Goal: Task Accomplishment & Management: Use online tool/utility

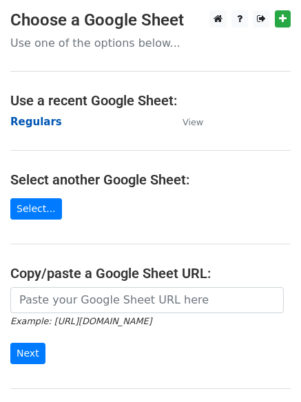
click at [32, 125] on strong "Regulars" at bounding box center [36, 122] width 52 height 12
click at [27, 124] on strong "Regulars" at bounding box center [36, 122] width 52 height 12
click at [35, 125] on strong "Regulars" at bounding box center [36, 122] width 52 height 12
click at [30, 119] on strong "Regulars" at bounding box center [36, 122] width 52 height 12
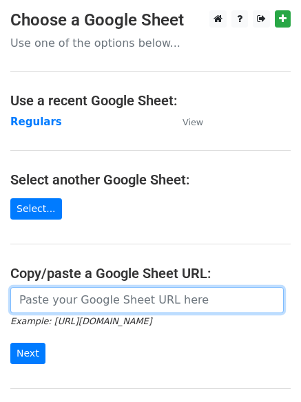
click at [94, 297] on input "url" at bounding box center [146, 300] width 273 height 26
type input "https://docs.google.com/spreadsheets/d/1E4UjO9Ol5mP8OPtCNoQ9r0Rnp041gNtusRRz-ta…"
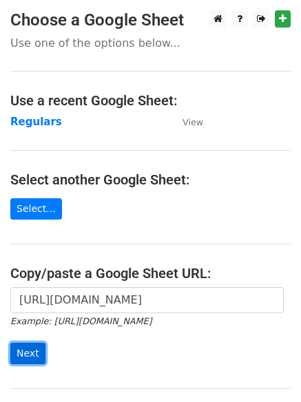
click at [19, 352] on input "Next" at bounding box center [27, 353] width 35 height 21
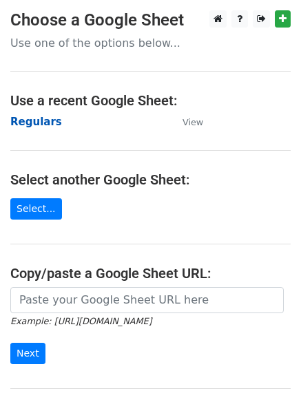
click at [39, 119] on strong "Regulars" at bounding box center [36, 122] width 52 height 12
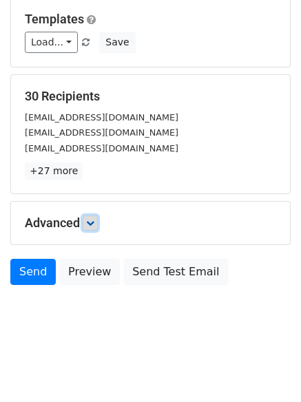
click at [94, 219] on icon at bounding box center [90, 223] width 8 height 8
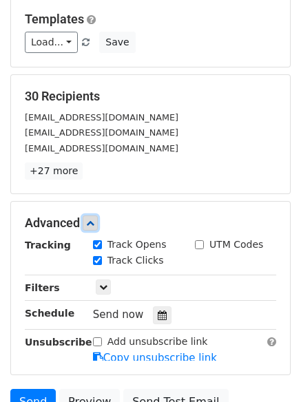
scroll to position [246, 0]
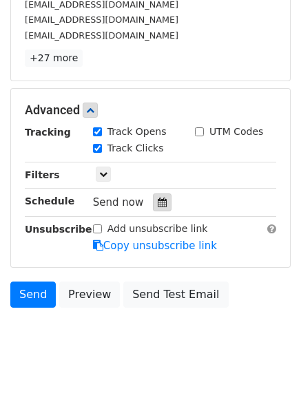
click at [158, 197] on icon at bounding box center [162, 202] width 9 height 10
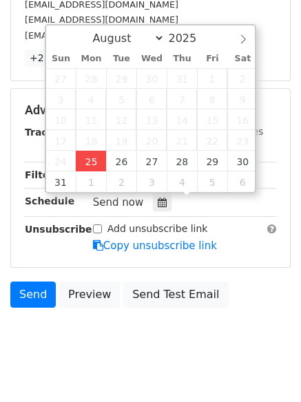
type input "2025-08-25 12:00"
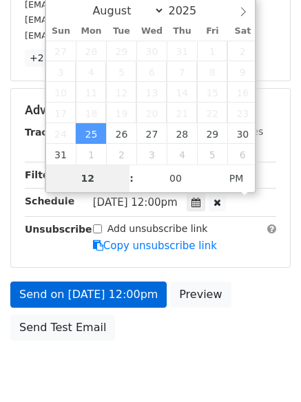
type input "4"
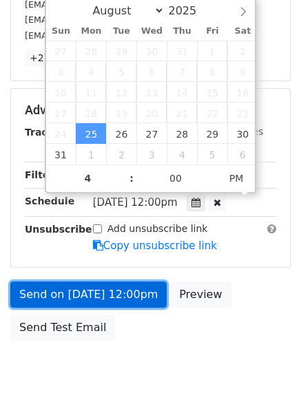
type input "2025-08-25 16:00"
click at [105, 297] on link "Send on Aug 25 at 12:00pm" at bounding box center [88, 294] width 156 height 26
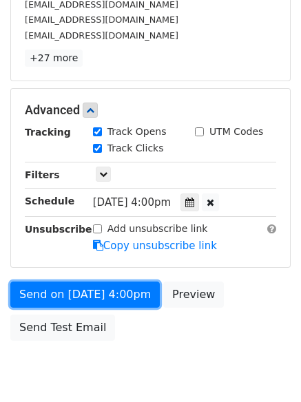
click at [104, 296] on link "Send on Aug 25 at 4:00pm" at bounding box center [84, 294] width 149 height 26
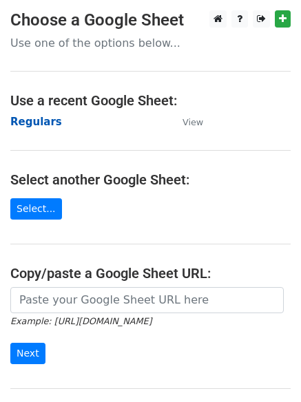
click at [32, 122] on strong "Regulars" at bounding box center [36, 122] width 52 height 12
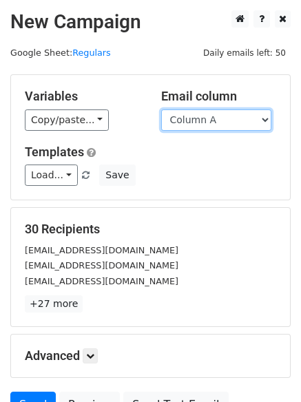
drag, startPoint x: 204, startPoint y: 118, endPoint x: 206, endPoint y: 129, distance: 11.1
click at [205, 118] on select "Column A Column B Column C" at bounding box center [216, 119] width 110 height 21
select select "Column B"
click at [161, 109] on select "Column A Column B Column C" at bounding box center [216, 119] width 110 height 21
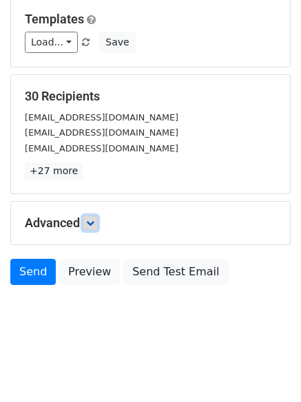
click at [92, 226] on icon at bounding box center [90, 223] width 8 height 8
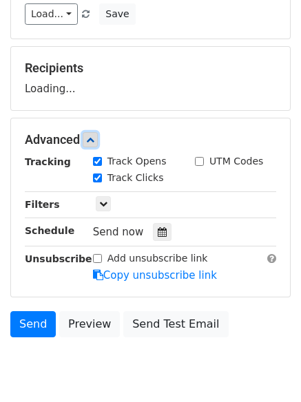
scroll to position [191, 0]
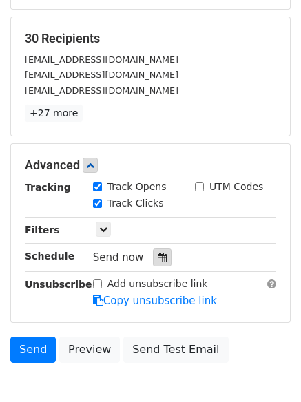
click at [158, 260] on icon at bounding box center [162, 258] width 9 height 10
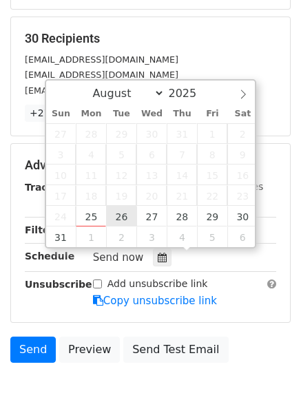
type input "2025-08-26 12:00"
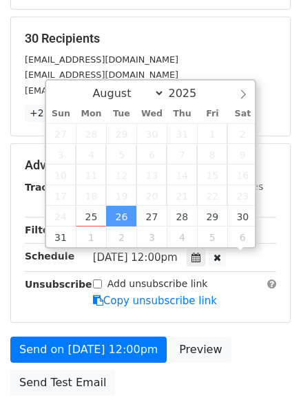
scroll to position [1, 0]
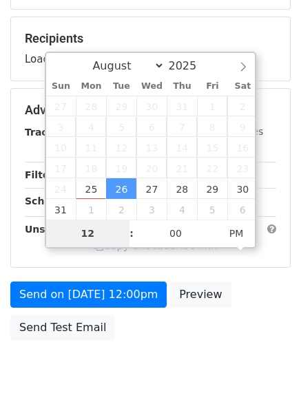
type input "5"
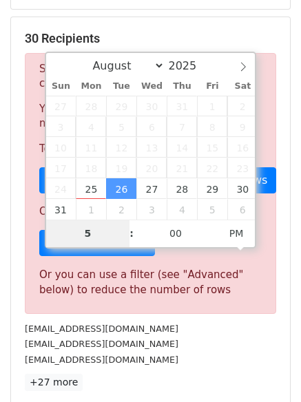
scroll to position [570, 0]
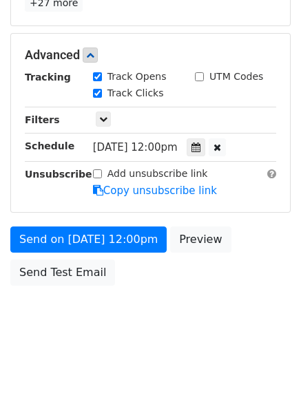
type input "2025-08-26 17:00"
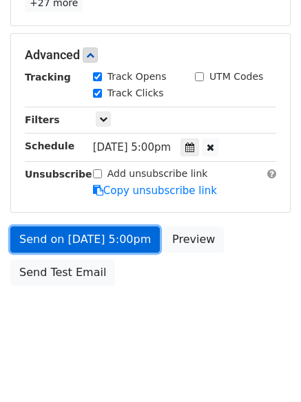
click at [74, 240] on link "Send on Aug 26 at 5:00pm" at bounding box center [84, 239] width 149 height 26
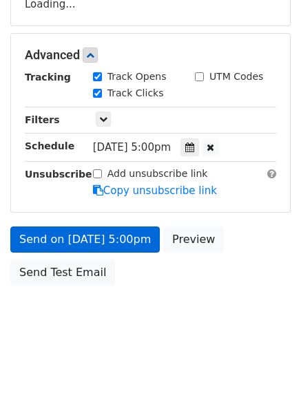
scroll to position [301, 0]
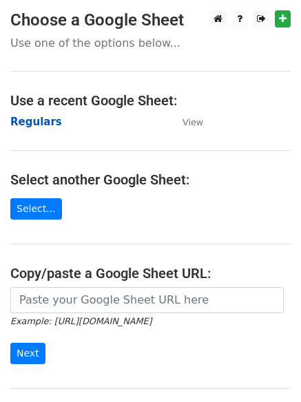
click at [36, 124] on strong "Regulars" at bounding box center [36, 122] width 52 height 12
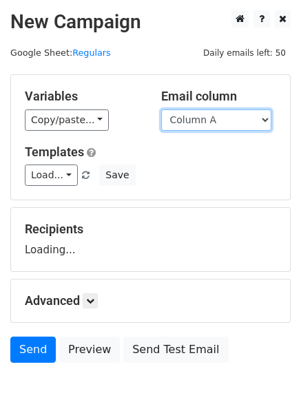
click at [208, 125] on select "Column A Column B Column C" at bounding box center [216, 119] width 110 height 21
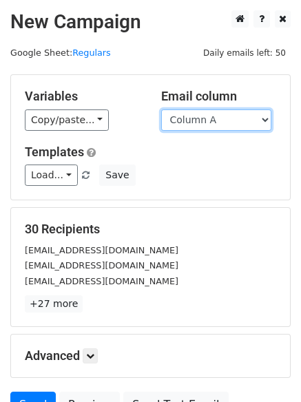
select select "Column C"
click at [161, 109] on select "Column A Column B Column C" at bounding box center [216, 119] width 110 height 21
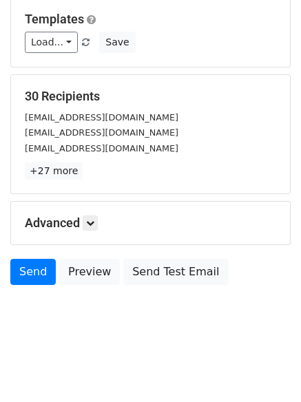
click at [89, 213] on div "Advanced Tracking Track Opens UTM Codes Track Clicks Filters Only include sprea…" at bounding box center [150, 223] width 279 height 43
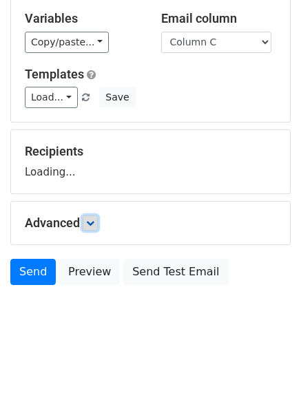
click at [94, 219] on icon at bounding box center [90, 223] width 8 height 8
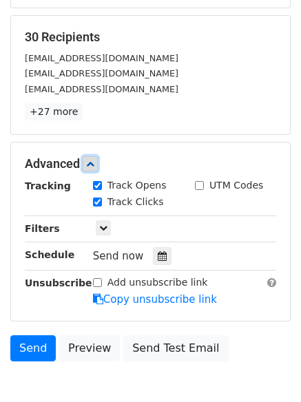
scroll to position [199, 0]
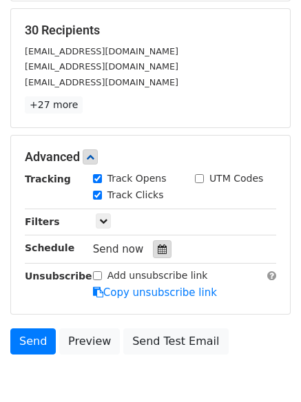
click at [153, 248] on div at bounding box center [162, 249] width 19 height 18
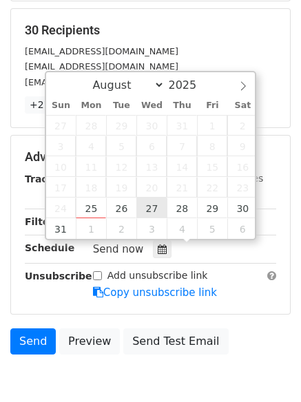
type input "2025-08-27 12:00"
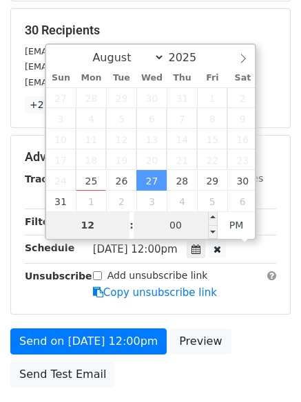
type input "6"
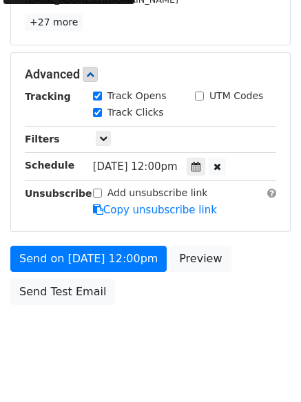
scroll to position [570, 0]
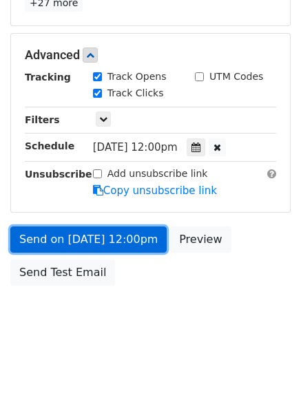
type input "2025-08-27 18:00"
click at [89, 242] on link "Send on Aug 27 at 12:00pm" at bounding box center [88, 239] width 156 height 26
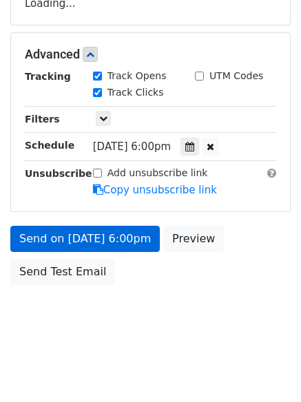
scroll to position [246, 0]
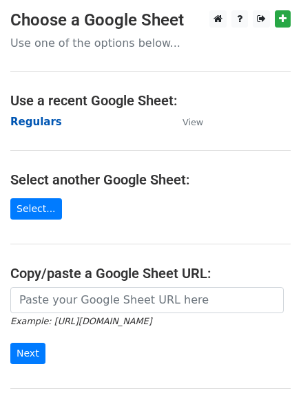
click at [31, 118] on strong "Regulars" at bounding box center [36, 122] width 52 height 12
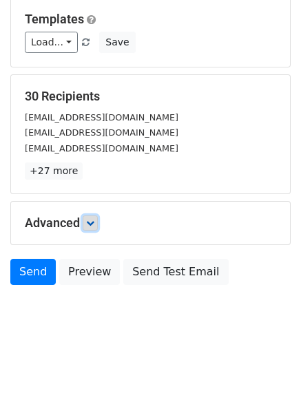
click at [89, 220] on icon at bounding box center [90, 223] width 8 height 8
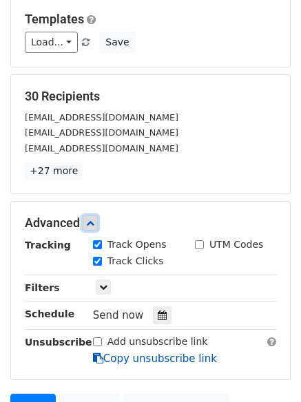
scroll to position [261, 0]
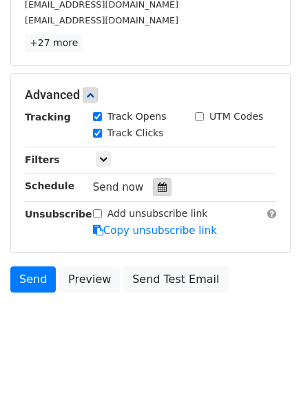
click at [158, 186] on icon at bounding box center [162, 187] width 9 height 10
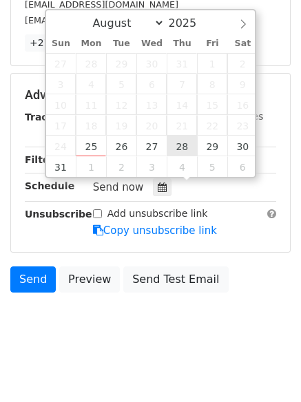
type input "[DATE] 12:00"
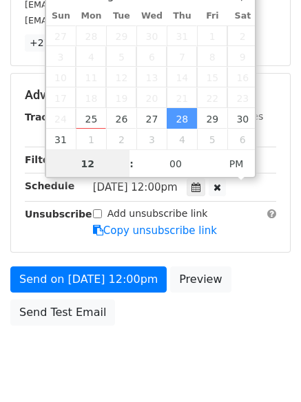
scroll to position [1, 0]
type input "7"
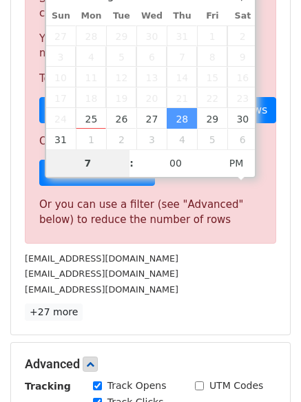
scroll to position [570, 0]
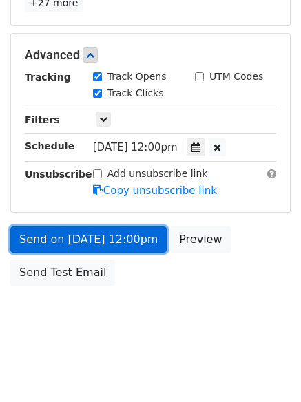
type input "2025-08-28 19:00"
click at [89, 239] on link "Send on Aug 28 at 12:00pm" at bounding box center [88, 239] width 156 height 26
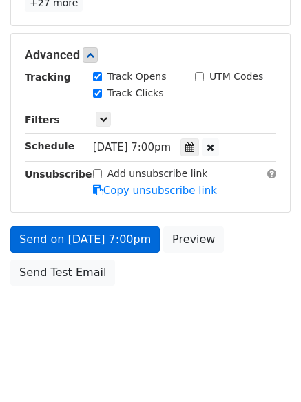
scroll to position [246, 0]
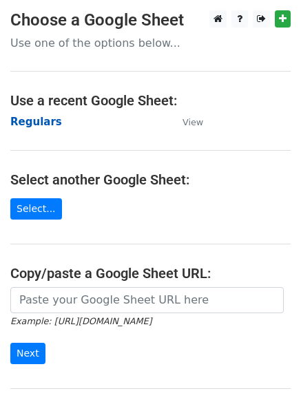
click at [23, 121] on strong "Regulars" at bounding box center [36, 122] width 52 height 12
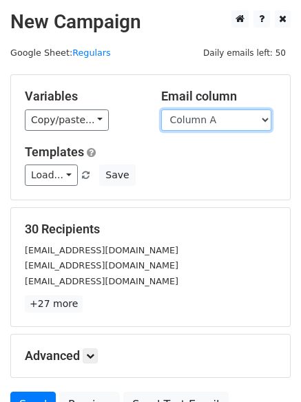
drag, startPoint x: 0, startPoint y: 0, endPoint x: 215, endPoint y: 125, distance: 248.2
click at [215, 125] on select "Column A Column B Column C" at bounding box center [216, 119] width 110 height 21
select select "Column B"
click at [161, 109] on select "Column A Column B Column C" at bounding box center [216, 119] width 110 height 21
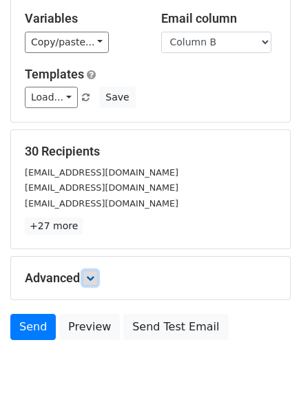
click at [92, 274] on icon at bounding box center [90, 278] width 8 height 8
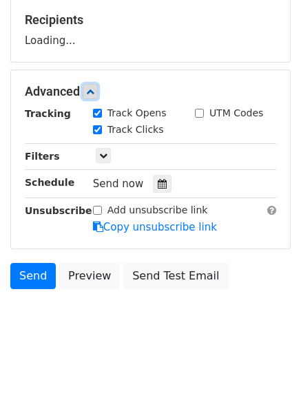
scroll to position [210, 0]
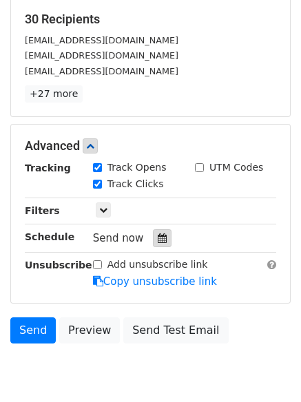
click at [158, 240] on icon at bounding box center [162, 238] width 9 height 10
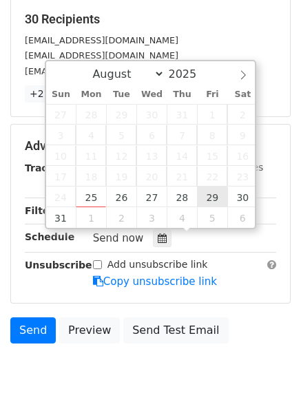
type input "2025-08-29 12:00"
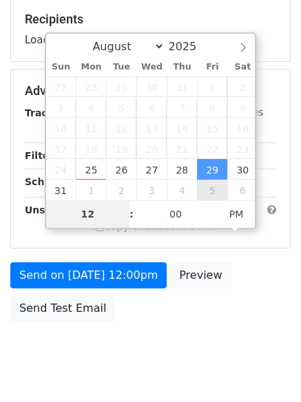
type input "8"
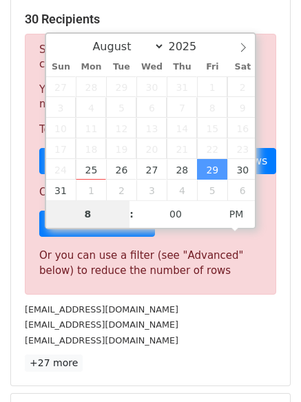
scroll to position [570, 0]
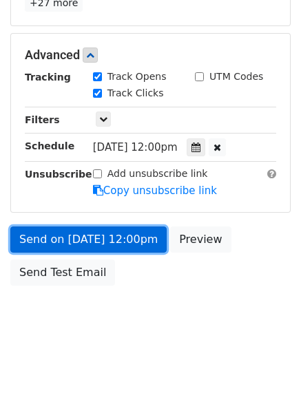
type input "2025-08-29 20:00"
click at [91, 235] on link "Send on Aug 29 at 12:00pm" at bounding box center [88, 239] width 156 height 26
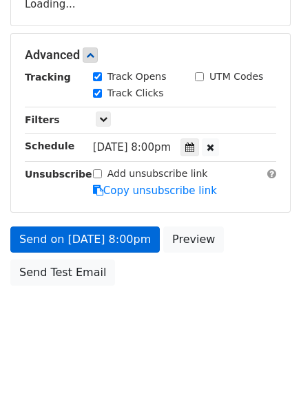
scroll to position [301, 0]
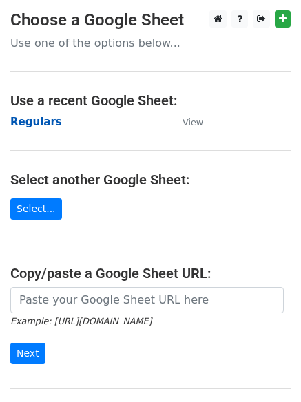
click at [43, 120] on strong "Regulars" at bounding box center [36, 122] width 52 height 12
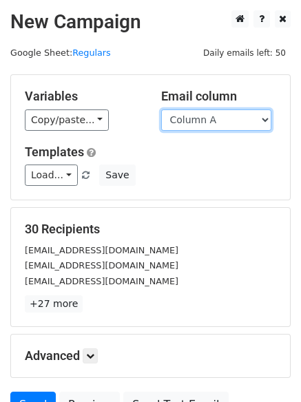
click at [249, 118] on select "Column A Column B Column C" at bounding box center [216, 119] width 110 height 21
select select "Column C"
click at [161, 109] on select "Column A Column B Column C" at bounding box center [216, 119] width 110 height 21
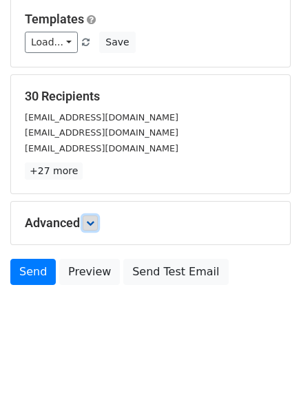
click at [93, 220] on icon at bounding box center [90, 223] width 8 height 8
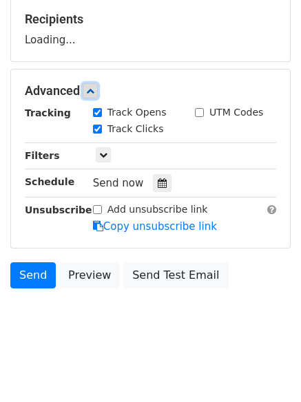
scroll to position [213, 0]
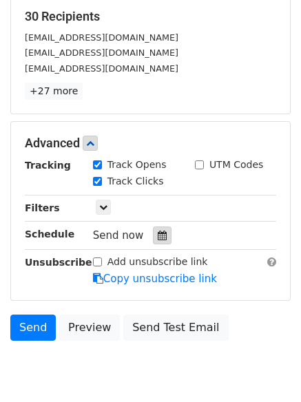
click at [158, 237] on icon at bounding box center [162, 236] width 9 height 10
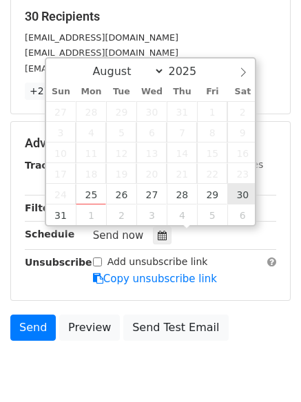
type input "[DATE] 12:00"
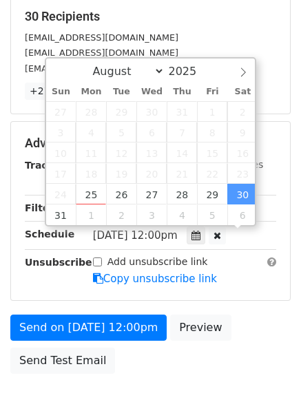
scroll to position [1, 0]
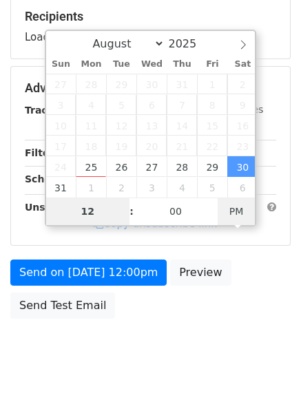
type input "9"
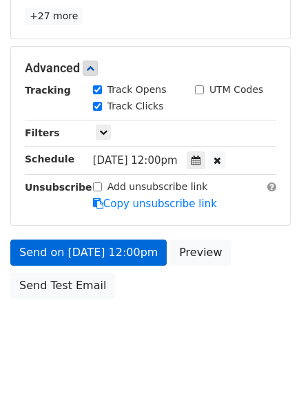
scroll to position [570, 0]
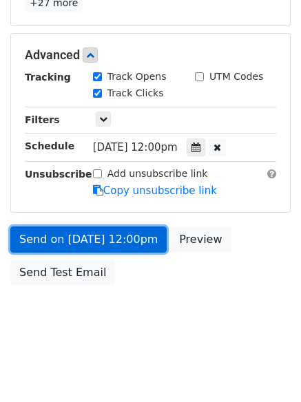
type input "2025-08-30 21:00"
click at [78, 236] on link "Send on Aug 30 at 12:00pm" at bounding box center [88, 239] width 156 height 26
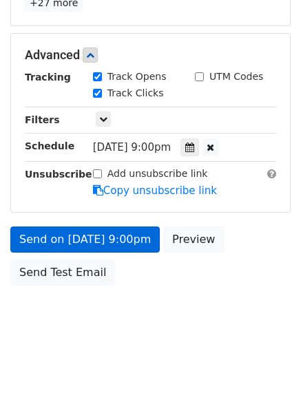
scroll to position [246, 0]
